Goal: Find specific page/section: Find specific page/section

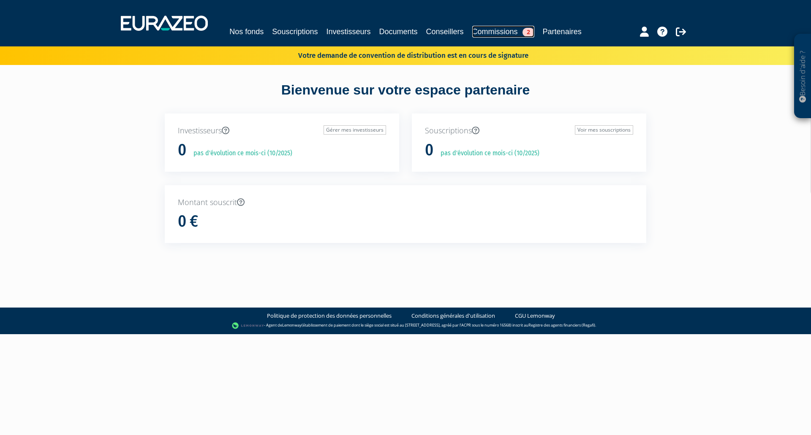
click at [489, 27] on link "Commissions 2" at bounding box center [503, 32] width 62 height 12
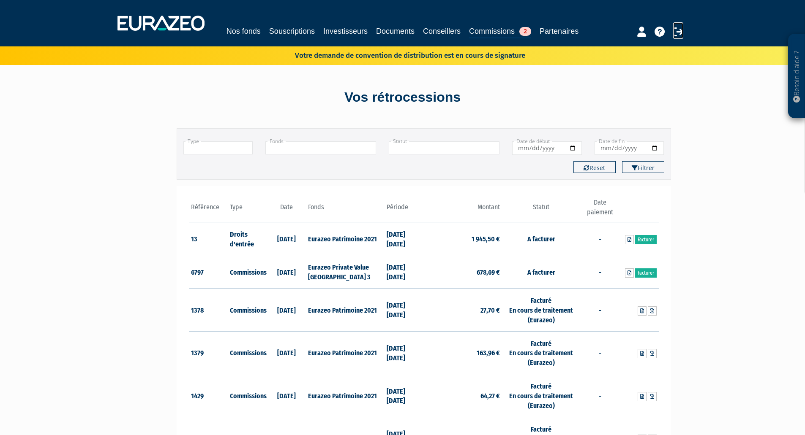
click at [675, 30] on icon at bounding box center [678, 32] width 10 height 10
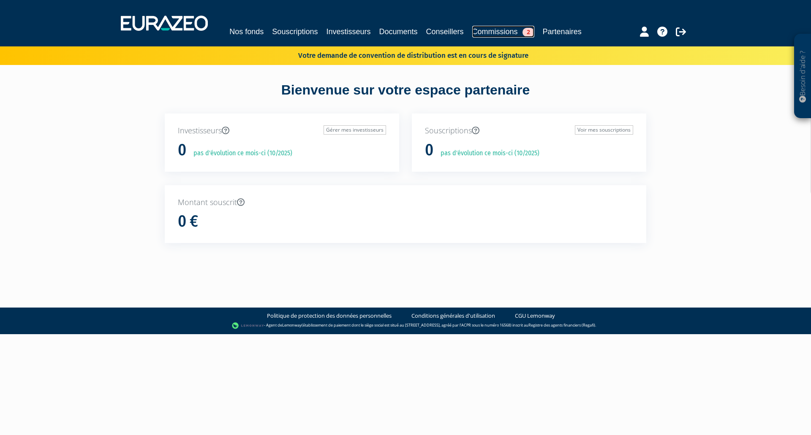
click at [504, 34] on link "Commissions 2" at bounding box center [503, 32] width 62 height 12
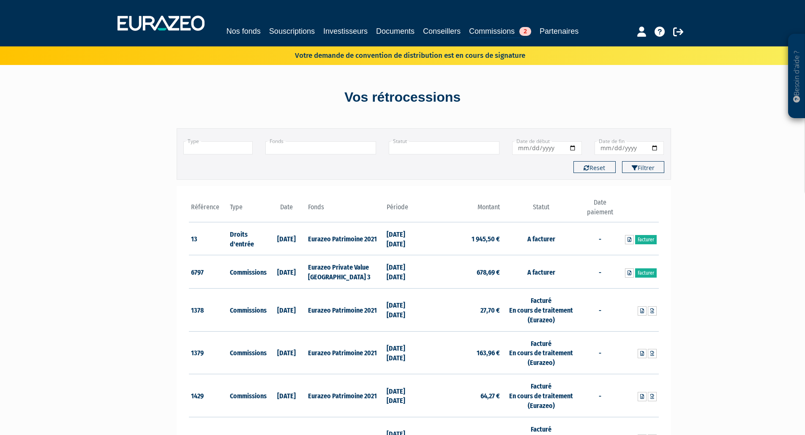
click at [407, 212] on th "Période" at bounding box center [403, 210] width 39 height 24
click at [412, 204] on th "Période" at bounding box center [403, 210] width 39 height 24
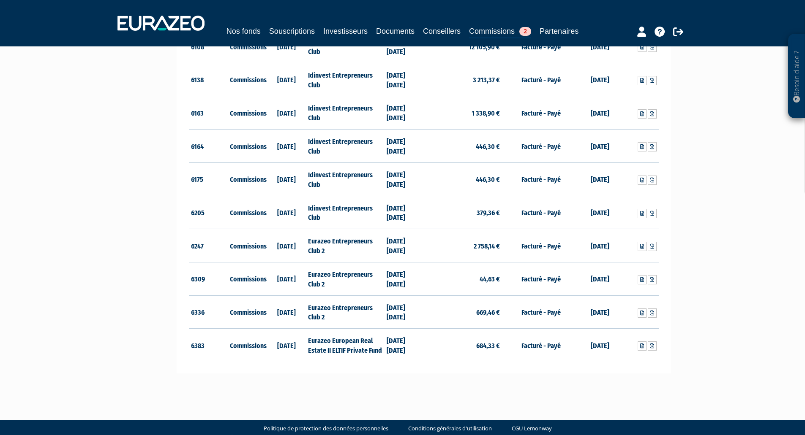
scroll to position [5031, 0]
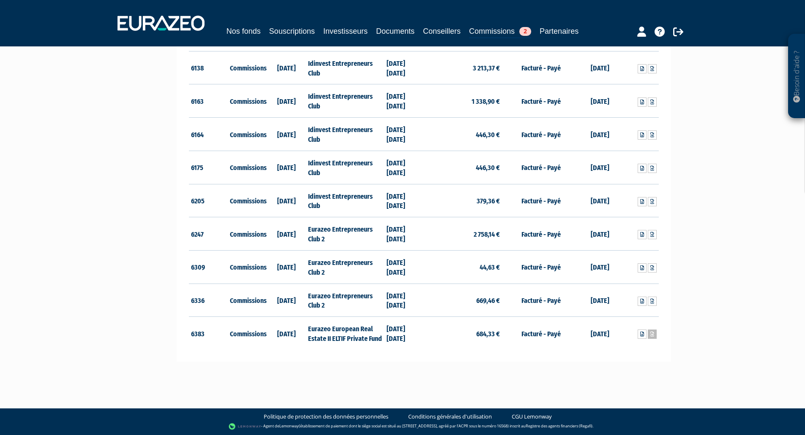
click at [653, 335] on icon at bounding box center [652, 334] width 4 height 5
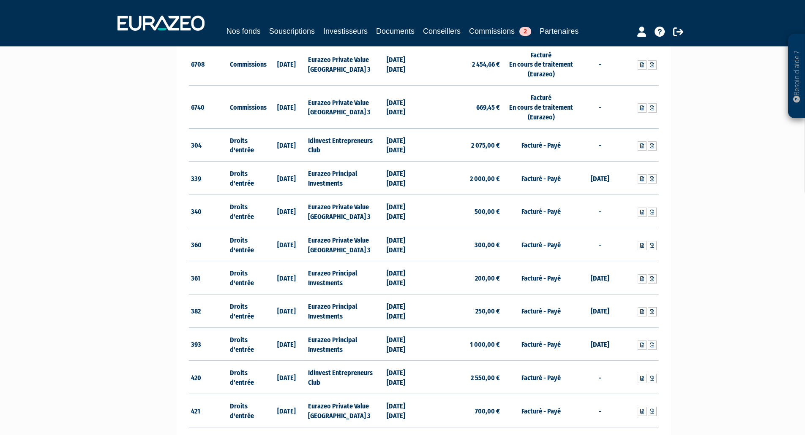
scroll to position [0, 0]
